Goal: Complete application form

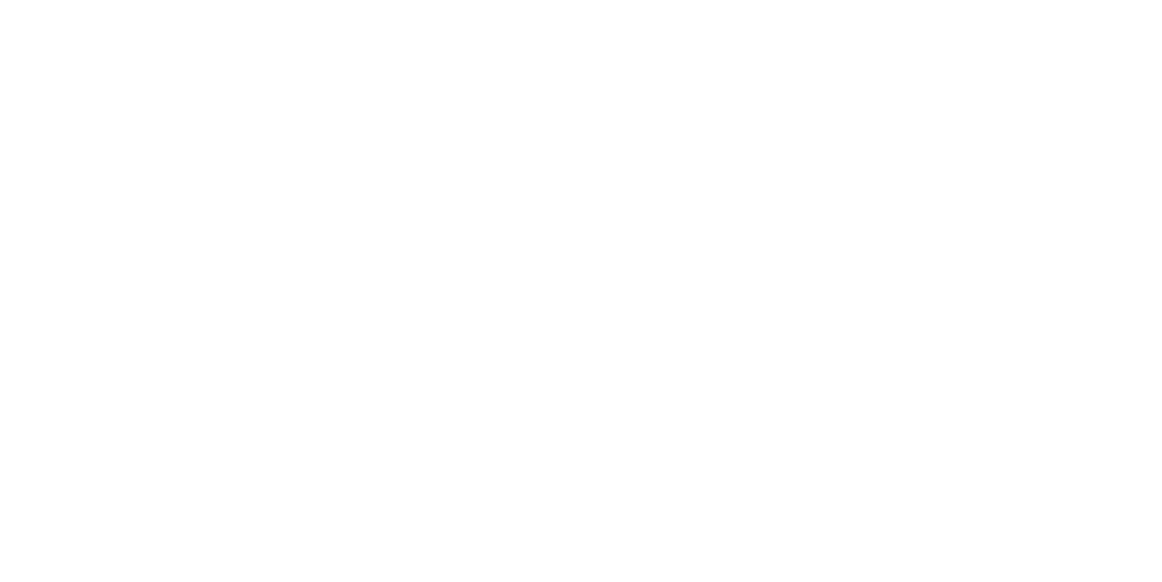
select select
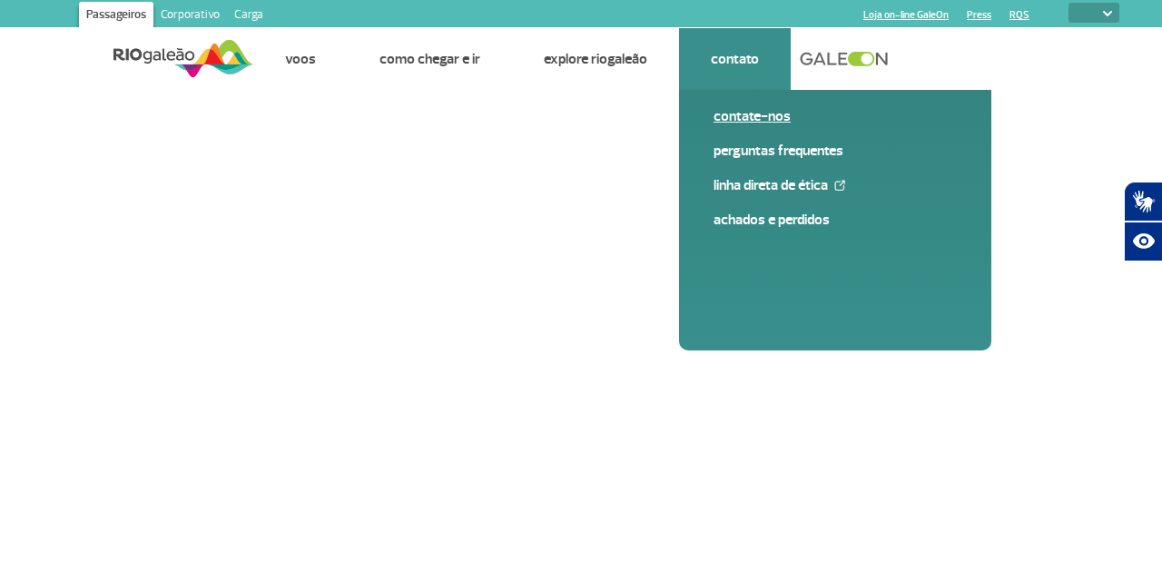
click at [749, 126] on span "Contate-nos" at bounding box center [834, 123] width 243 height 34
click at [755, 119] on font "Contate-nos" at bounding box center [751, 116] width 77 height 18
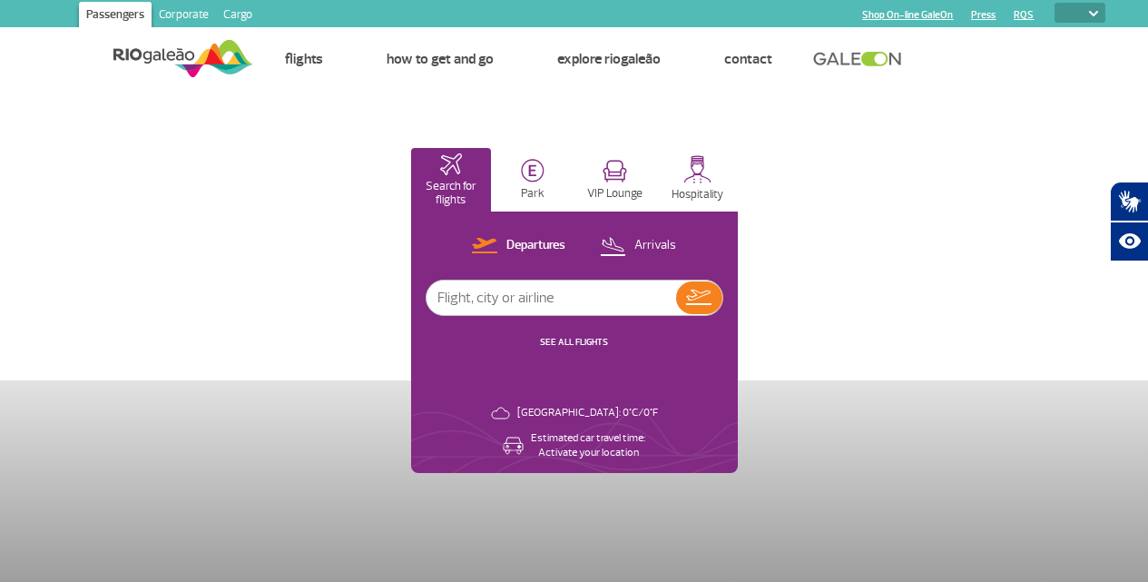
select select
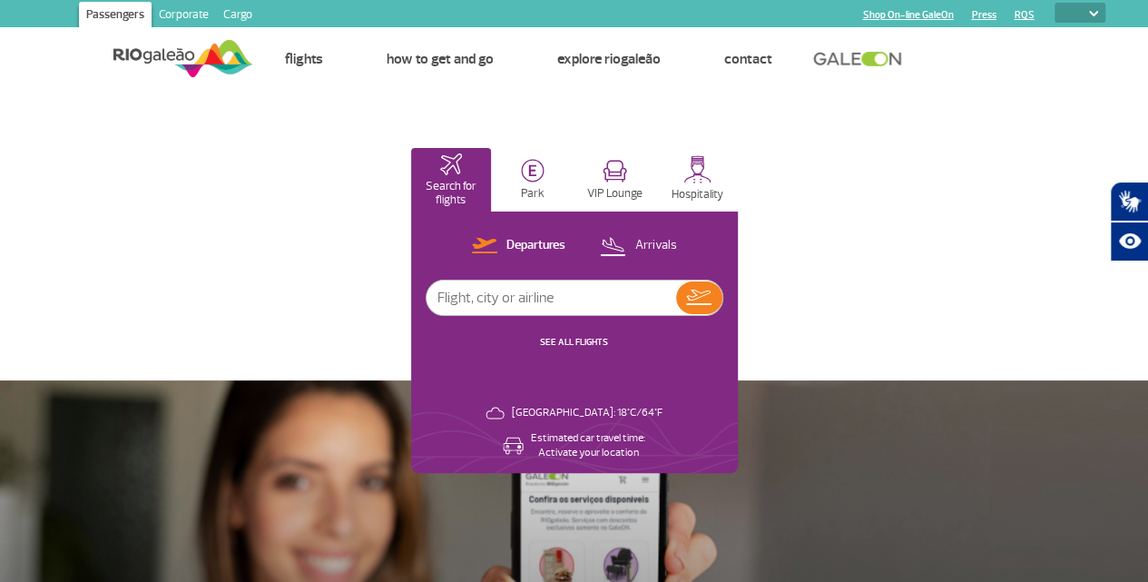
click at [201, 17] on link "Corporate" at bounding box center [184, 16] width 64 height 29
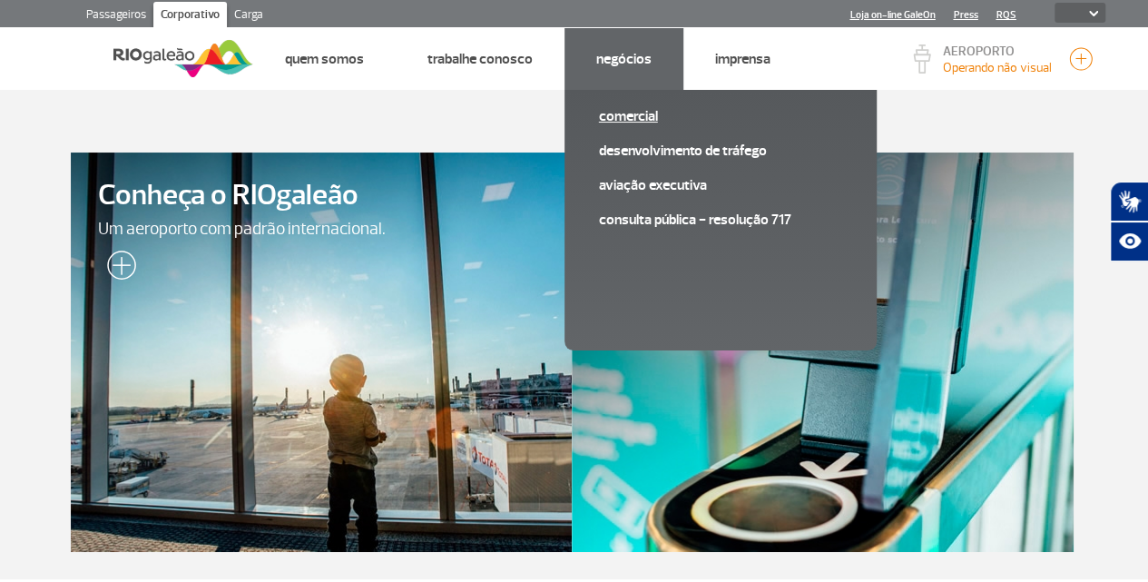
click at [621, 108] on font "Comercial" at bounding box center [628, 116] width 59 height 18
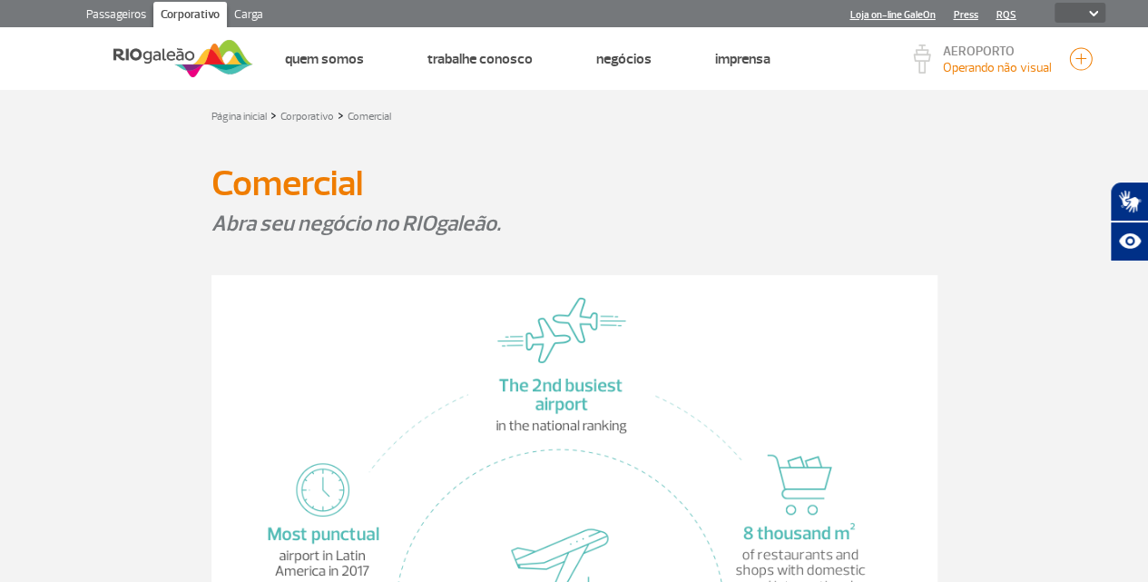
scroll to position [6, 0]
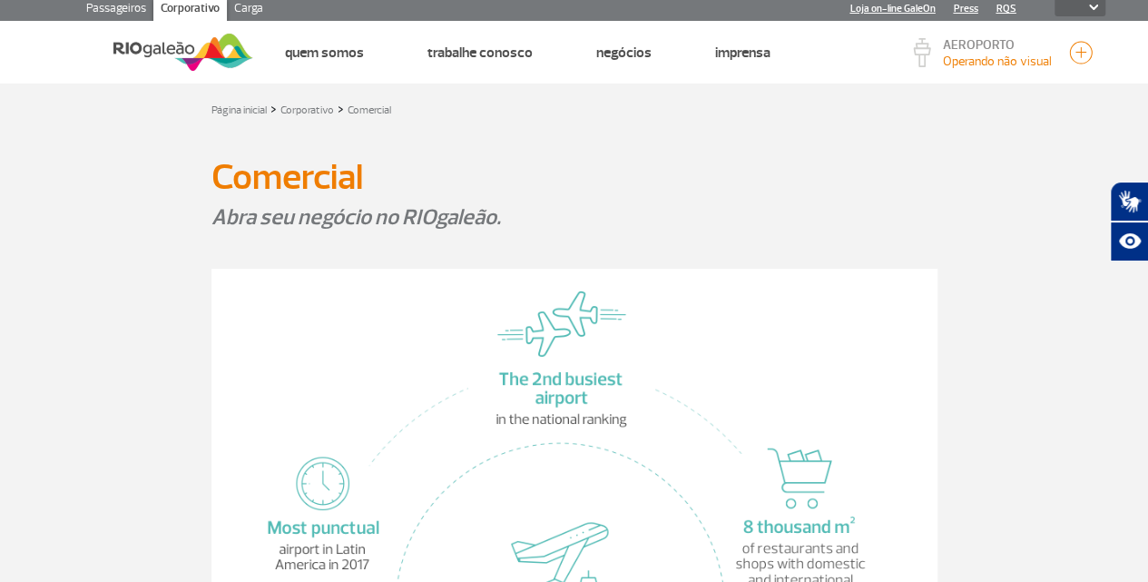
drag, startPoint x: 1023, startPoint y: 162, endPoint x: 870, endPoint y: 116, distance: 160.2
drag, startPoint x: 870, startPoint y: 116, endPoint x: 904, endPoint y: 189, distance: 80.4
click at [904, 189] on h1 "Comercial" at bounding box center [574, 177] width 726 height 31
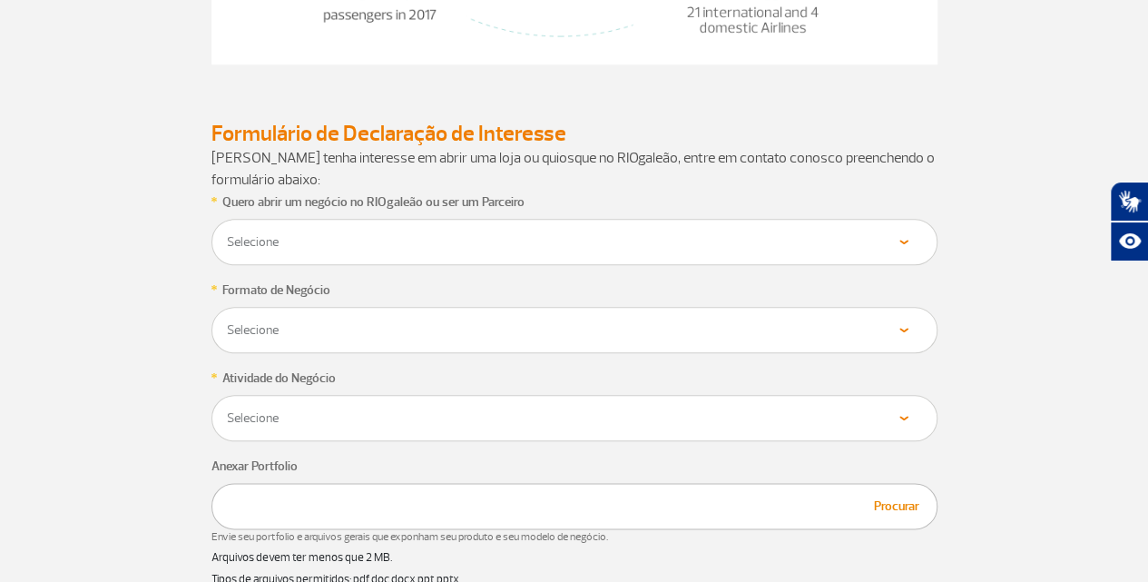
scroll to position [801, 0]
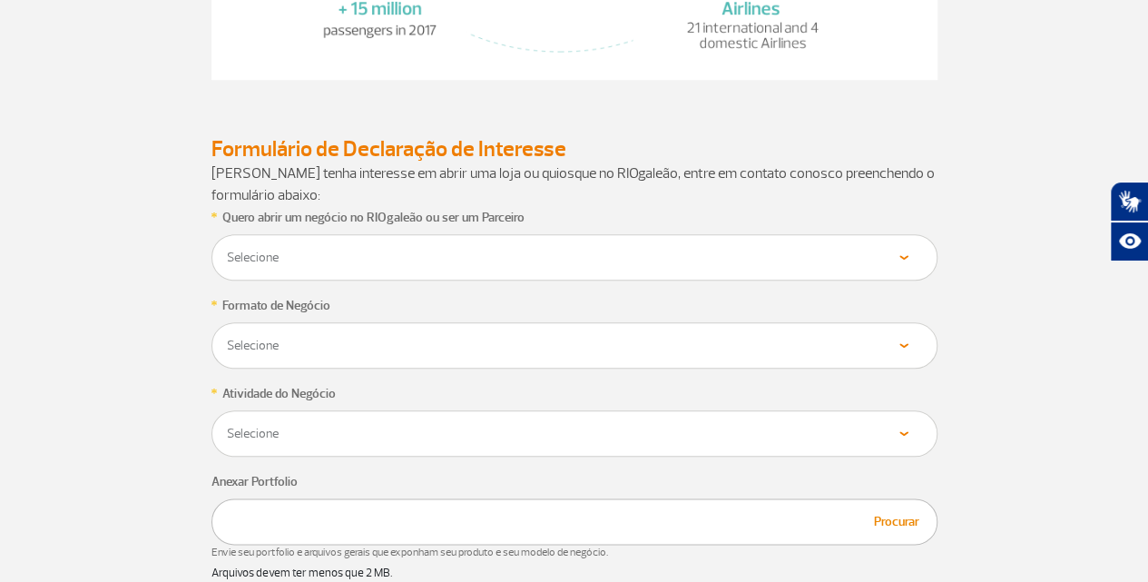
click at [899, 262] on select "Selecione Loja Quiosque Fornecedor" at bounding box center [574, 257] width 697 height 17
select select "Quiosque"
click at [226, 249] on select "Selecione Loja Quiosque Fornecedor" at bounding box center [574, 257] width 697 height 17
click at [343, 342] on select "Selecione Próprio Franquia" at bounding box center [574, 345] width 697 height 17
select select "Franquia"
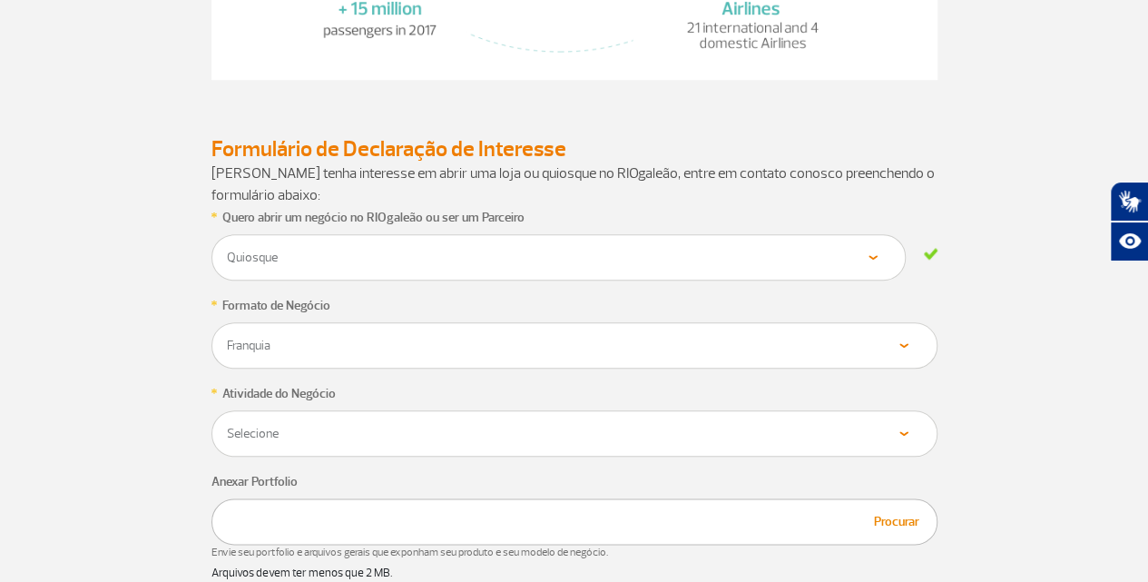
click at [226, 337] on select "Selecione Próprio Franquia" at bounding box center [574, 345] width 697 height 17
click at [352, 425] on select "Selecione Alimentos & Bebidas Joalheria, Bijouterias, Relógios Moda e Acessório…" at bounding box center [574, 433] width 697 height 17
select select "Alimentos & Bebidas"
click at [226, 425] on select "Selecione Alimentos & Bebidas Joalheria, Bijouterias, Relógios Moda e Acessório…" at bounding box center [574, 433] width 697 height 17
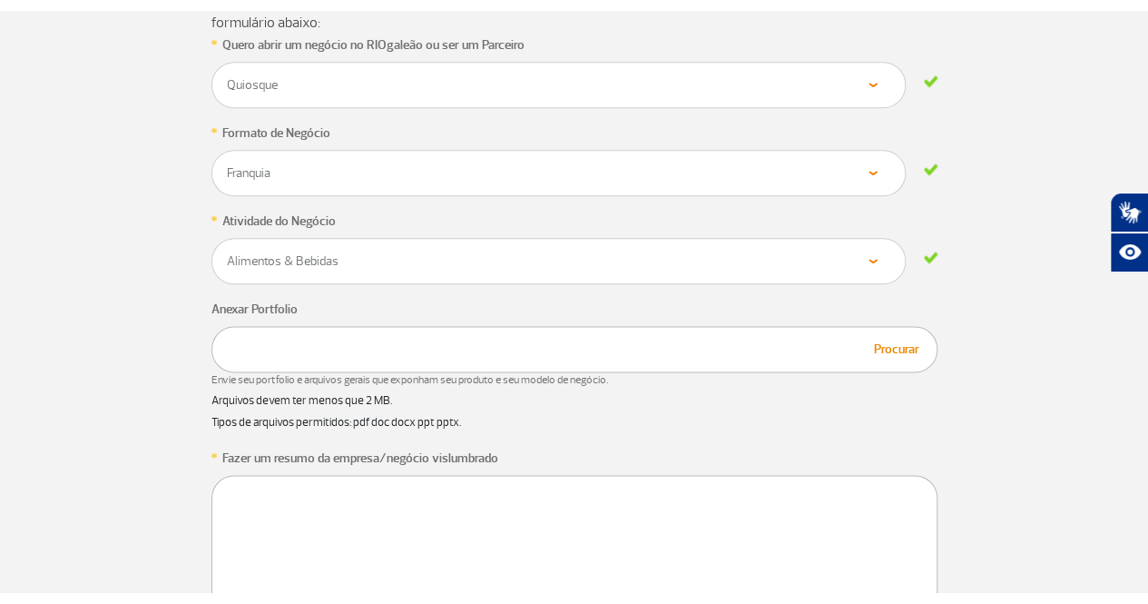
scroll to position [1057, 0]
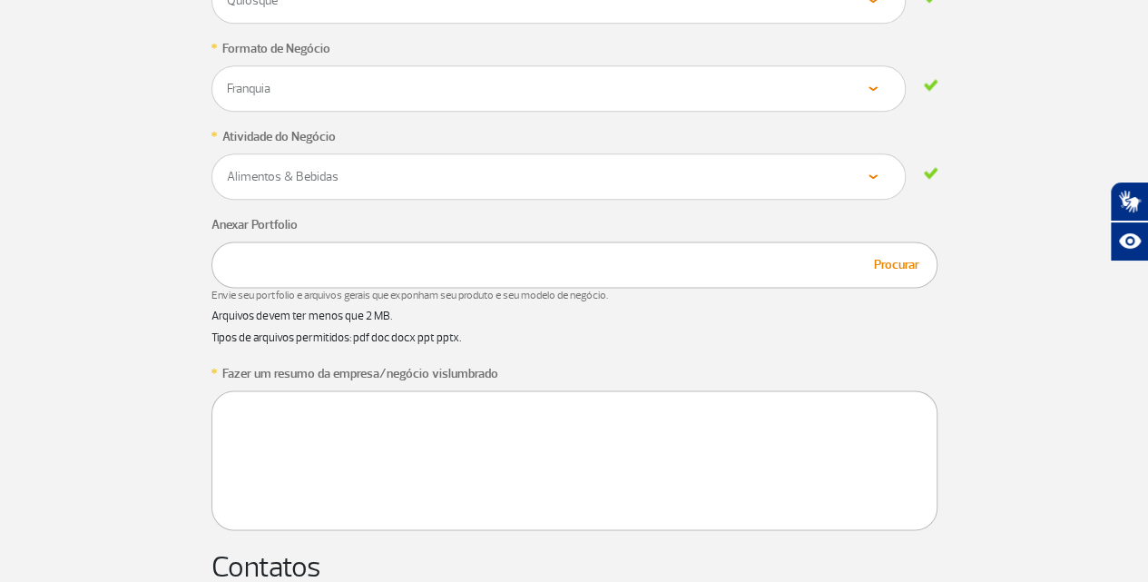
click at [908, 264] on button "Procurar" at bounding box center [897, 264] width 56 height 21
click at [904, 259] on button "Procurar" at bounding box center [897, 264] width 56 height 21
click at [893, 268] on button "Procurar" at bounding box center [897, 264] width 56 height 21
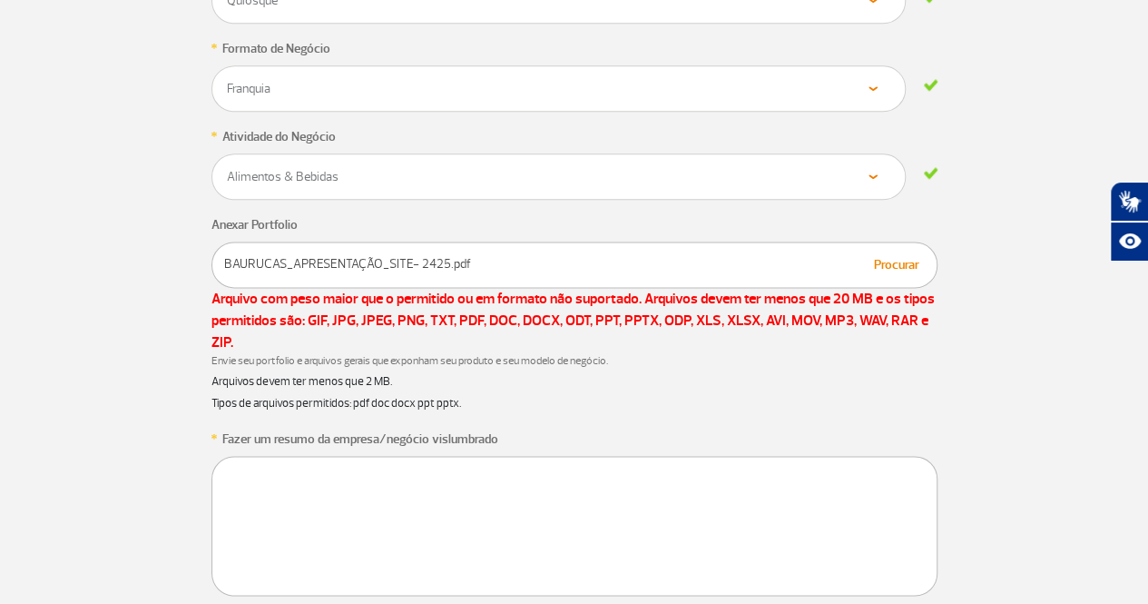
click at [897, 254] on button "Procurar" at bounding box center [897, 264] width 56 height 21
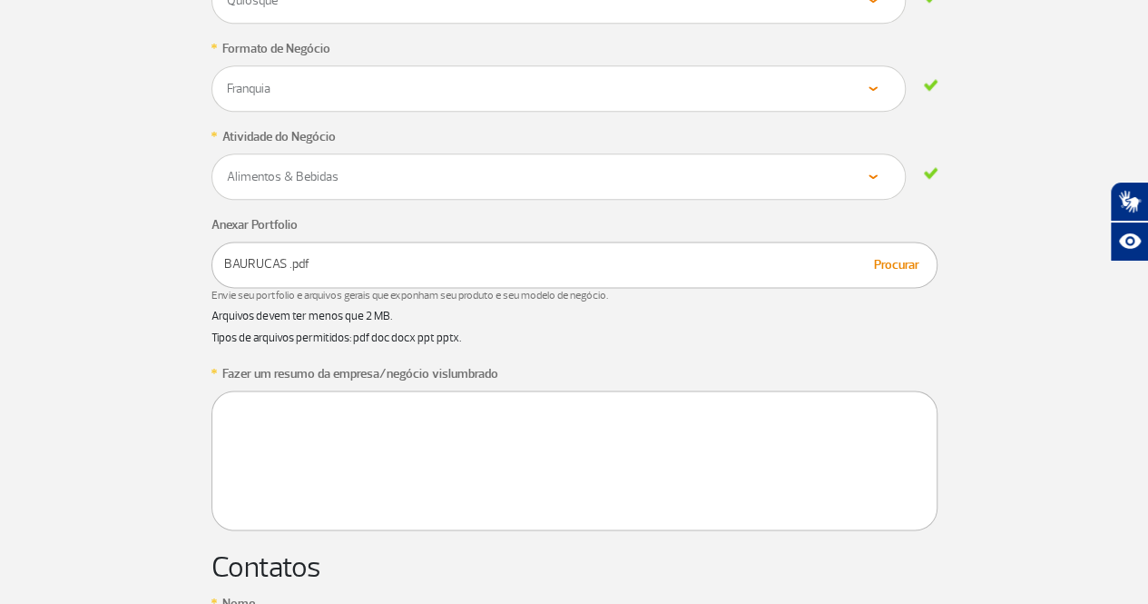
click at [374, 422] on textarea at bounding box center [574, 460] width 726 height 140
click at [245, 428] on textarea at bounding box center [574, 460] width 726 height 140
paste textarea "Prezados, Somos a Baurucas e convidamos a manifestar nosso interesse em abrir u…"
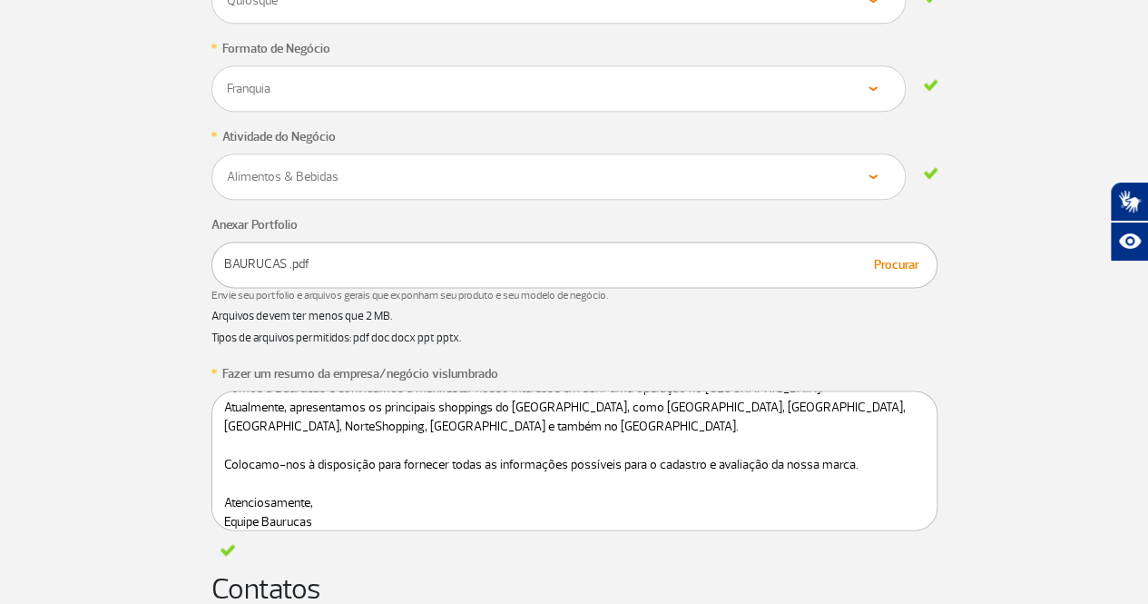
scroll to position [0, 0]
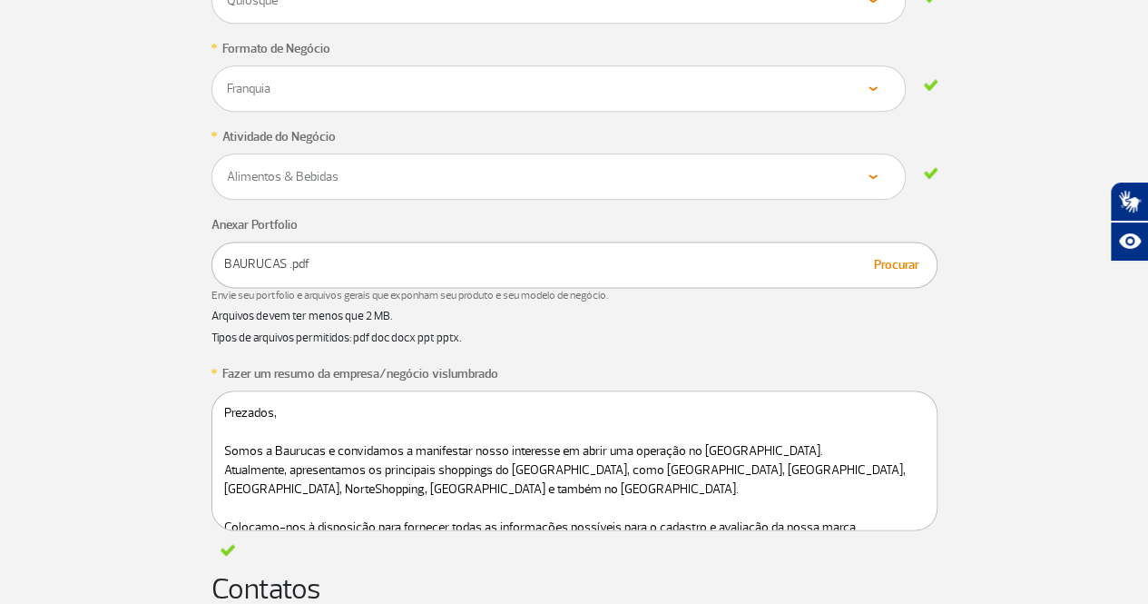
click at [366, 471] on textarea "Prezados, Somos a Baurucas e convidamos a manifestar nosso interesse em abrir u…" at bounding box center [574, 460] width 726 height 140
click at [344, 470] on textarea "Prezados, Somos a Baurucas e convidamos a manifestar nosso interesse em abrir u…" at bounding box center [574, 460] width 726 height 140
click at [340, 470] on textarea "Prezados, Somos a Baurucas e convidamos a manifestar nosso interesse em abrir u…" at bounding box center [574, 460] width 726 height 140
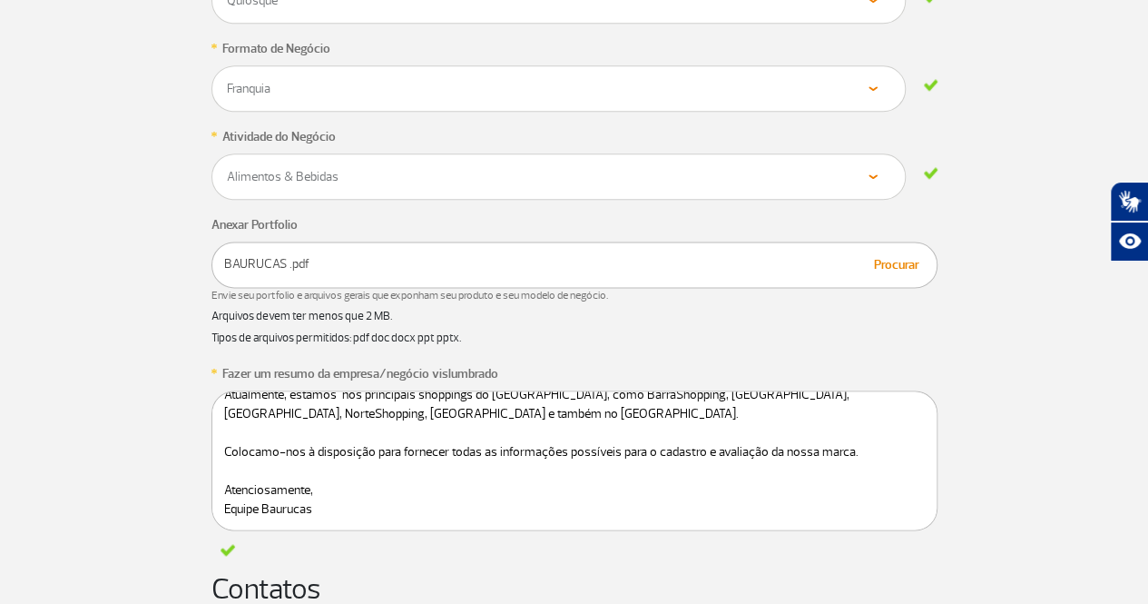
scroll to position [76, 0]
click at [323, 509] on textarea "Prezados, Somos a Baurucas e convidamos a manifestar nosso interesse em abrir u…" at bounding box center [574, 460] width 726 height 140
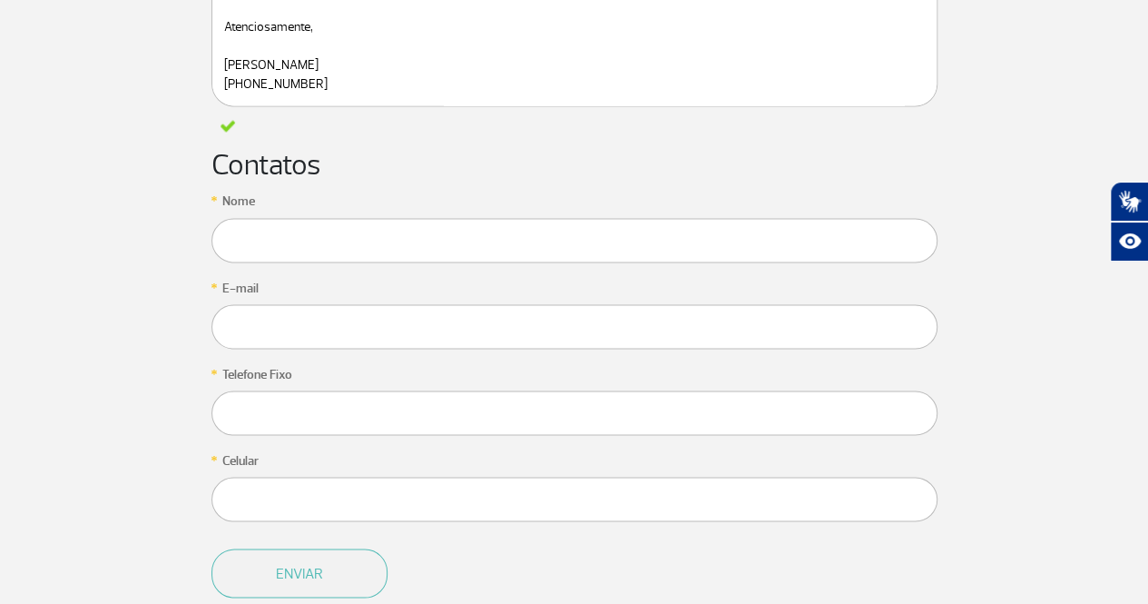
scroll to position [1507, 0]
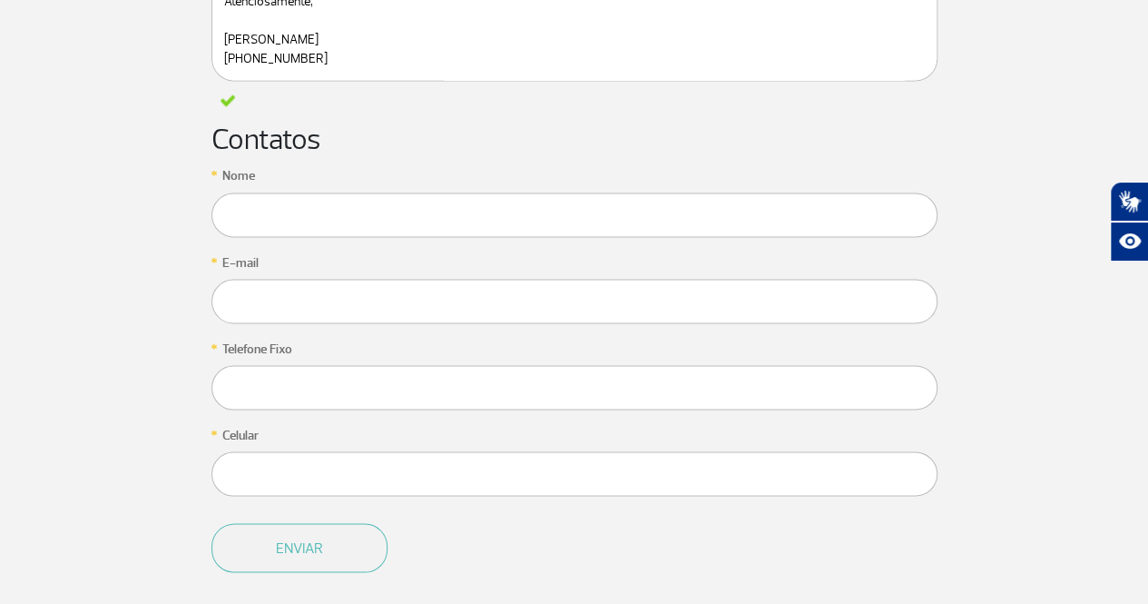
type textarea "Prezados, Somos a Baurucas e convidamos a manifestar nosso interesse em abrir u…"
click at [370, 224] on input "text" at bounding box center [574, 214] width 726 height 44
type input "[PERSON_NAME]"
type input "[EMAIL_ADDRESS][DOMAIN_NAME]"
click at [325, 378] on input "text" at bounding box center [574, 387] width 726 height 44
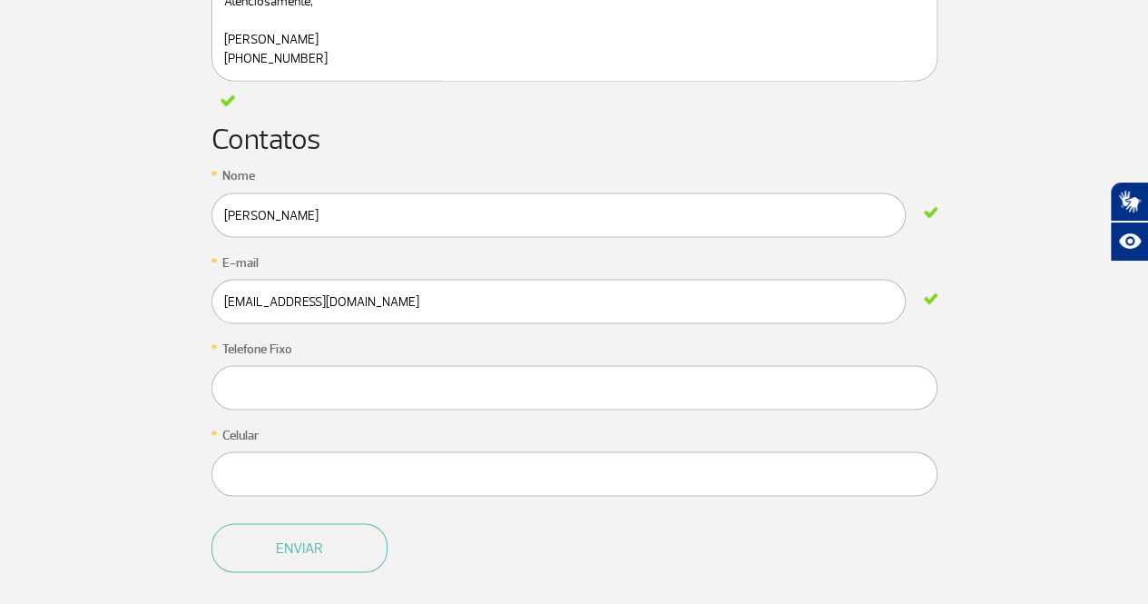
click at [277, 475] on input "text" at bounding box center [574, 473] width 726 height 44
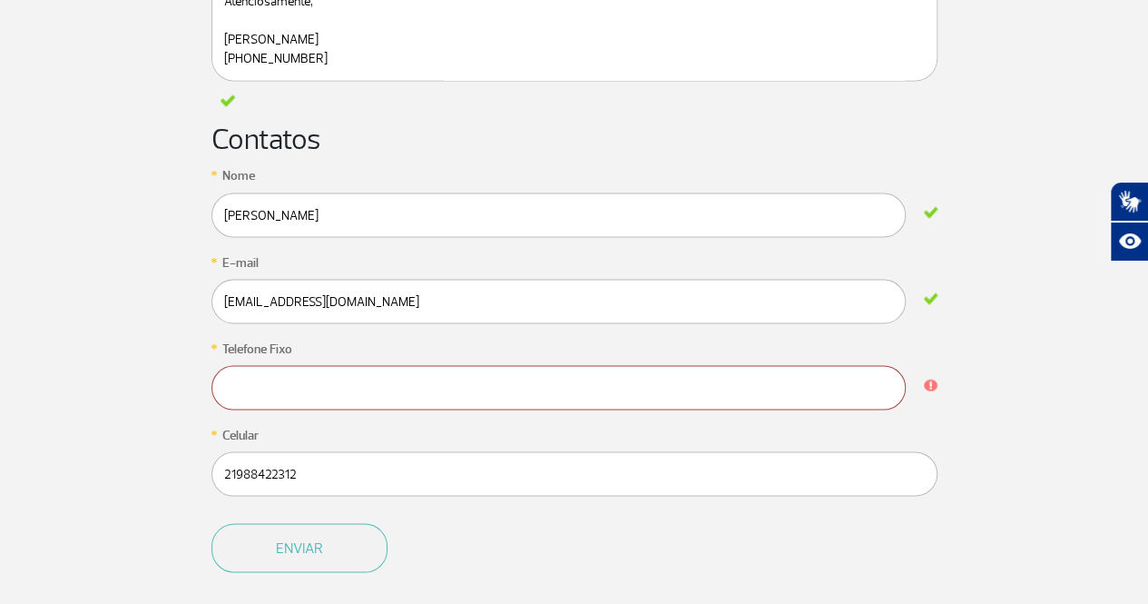
type input "21988422312"
click at [287, 390] on input "text" at bounding box center [558, 387] width 695 height 44
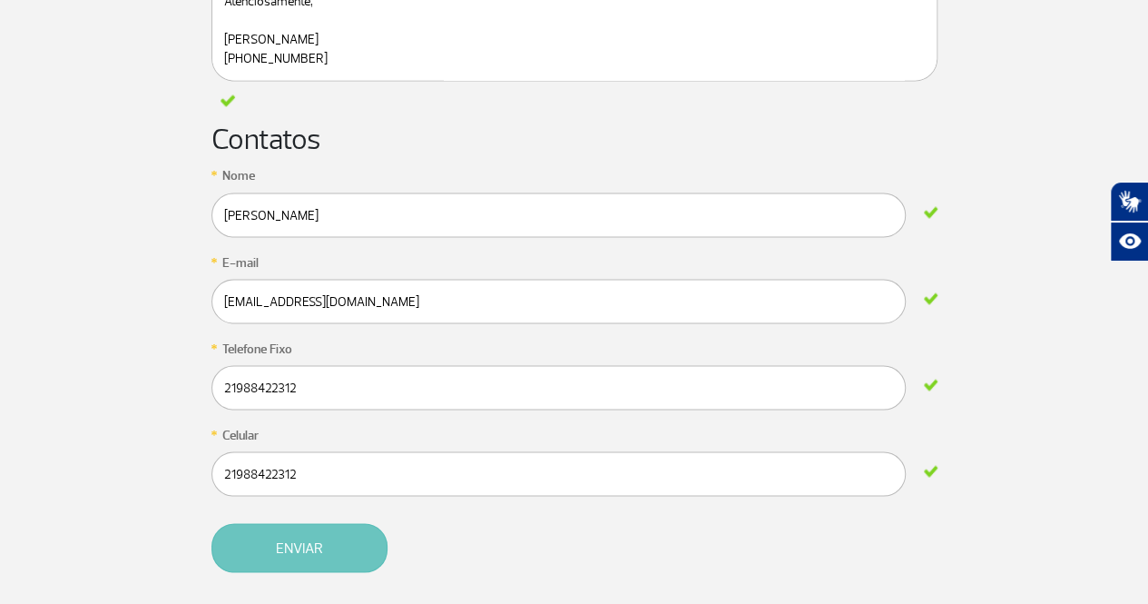
type input "21988422312"
click at [305, 542] on button "Enviar" at bounding box center [299, 547] width 176 height 49
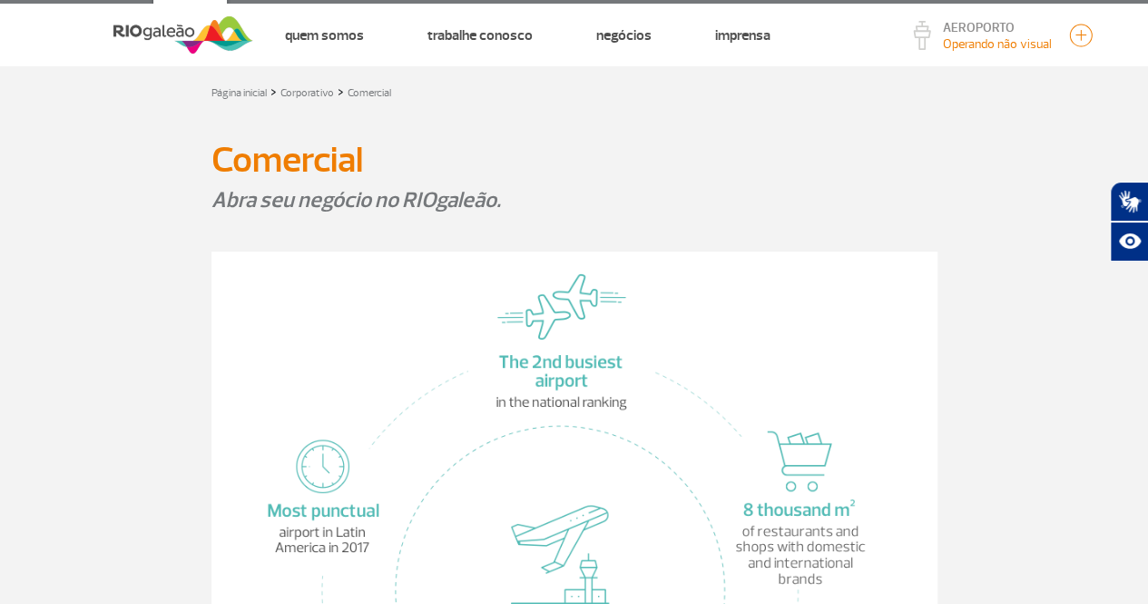
scroll to position [0, 0]
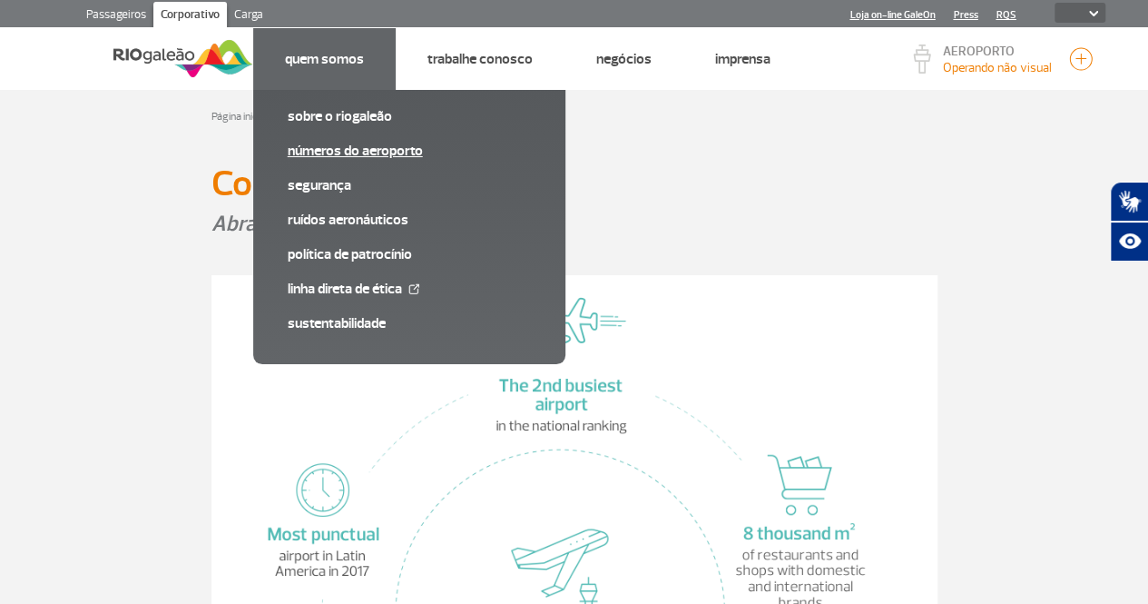
click at [353, 150] on font "Números do Aeroporto" at bounding box center [355, 151] width 135 height 18
